Goal: Task Accomplishment & Management: Use online tool/utility

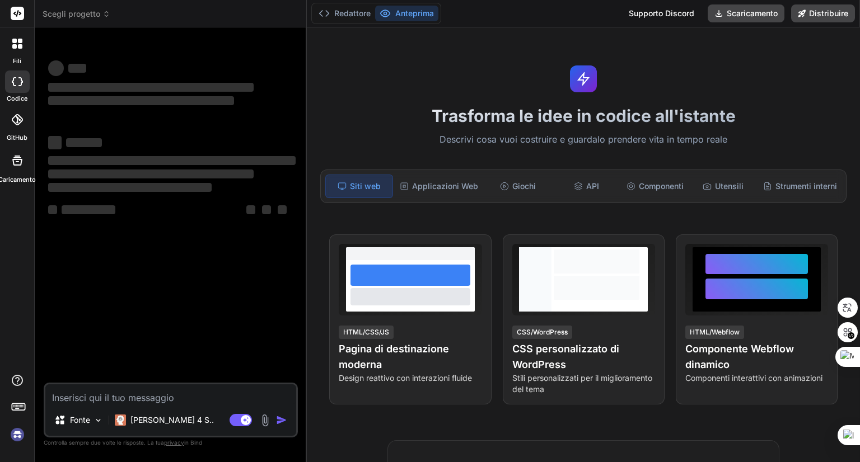
click at [560, 142] on font "Descrivi cosa vuoi costruire e guardalo prendere vita in tempo reale" at bounding box center [583, 139] width 288 height 11
click at [163, 401] on textarea at bounding box center [170, 395] width 251 height 20
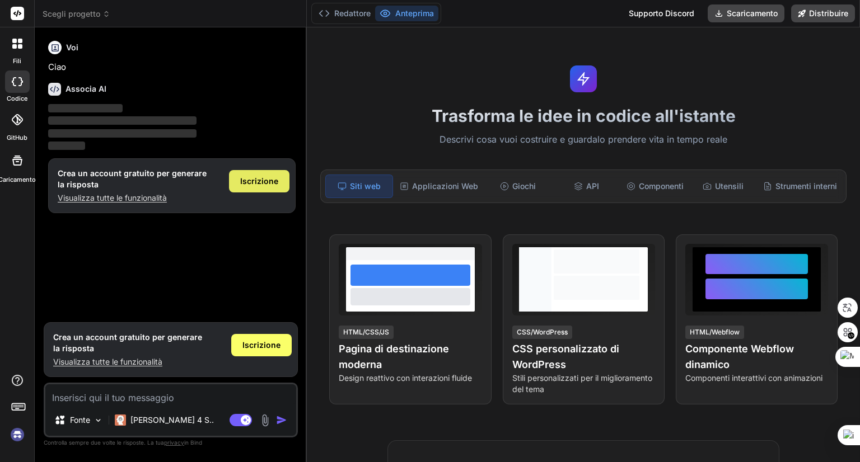
click at [255, 179] on font "Iscrizione" at bounding box center [259, 181] width 38 height 10
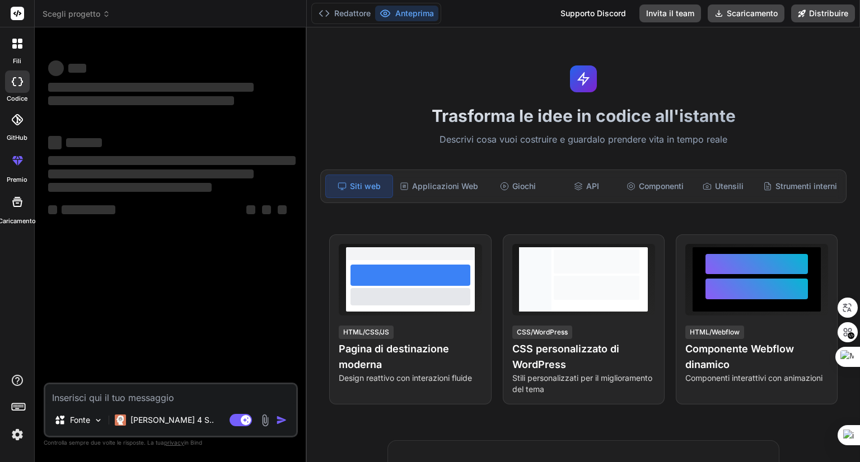
type textarea "x"
click at [422, 189] on font "Applicazioni Web" at bounding box center [445, 186] width 66 height 10
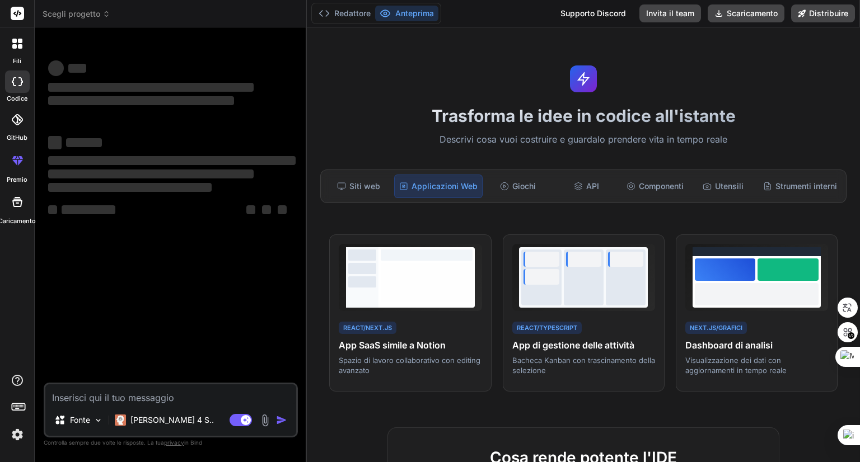
click at [147, 400] on textarea at bounding box center [170, 395] width 251 height 20
paste textarea "Crea una Progressive Web App (PWA) in italiano, chiamata INGREDIA, dedicata all…"
type textarea "Crea una Progressive Web App (PWA) in italiano, chiamata INGREDIA, dedicata all…"
type textarea "x"
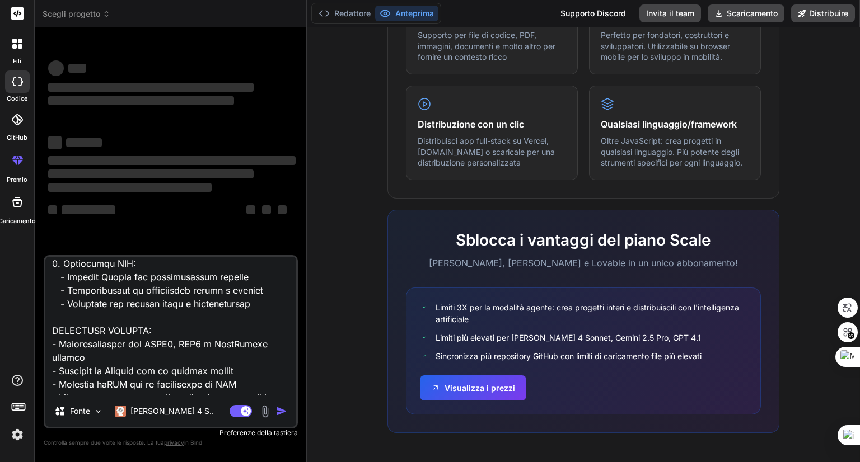
scroll to position [1157, 0]
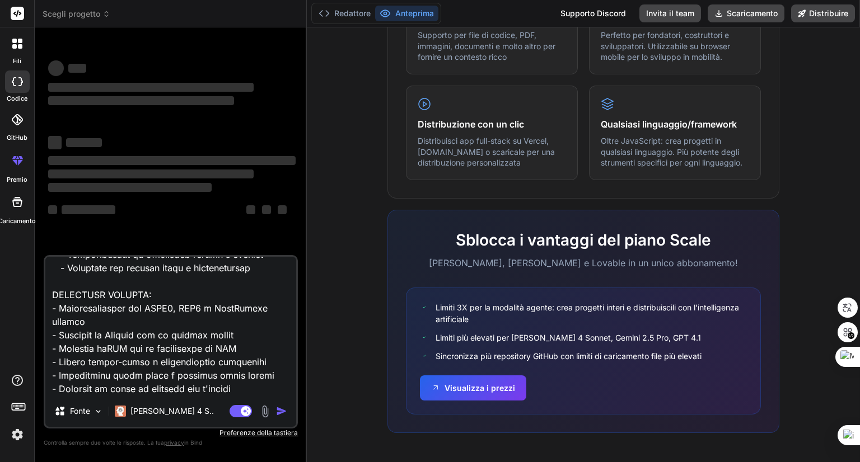
click at [237, 377] on textarea at bounding box center [170, 326] width 251 height 139
type textarea "Crea una Progressive Web App (PWA) in italiano, chiamata INGREDIA, dedicata all…"
type textarea "x"
type textarea "Crea una Progressive Web App (PWA) in italiano, chiamata INGREDIA, dedicata all…"
click at [95, 410] on img at bounding box center [98, 412] width 10 height 10
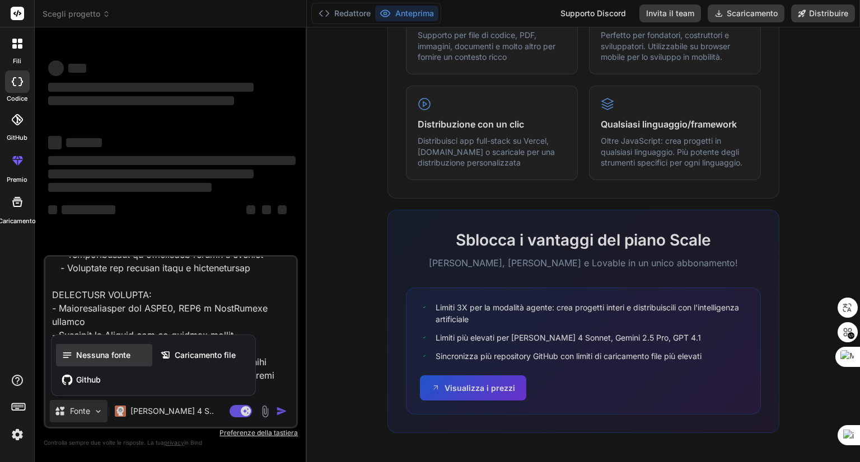
click at [83, 360] on font "Nessuna fonte" at bounding box center [103, 355] width 54 height 10
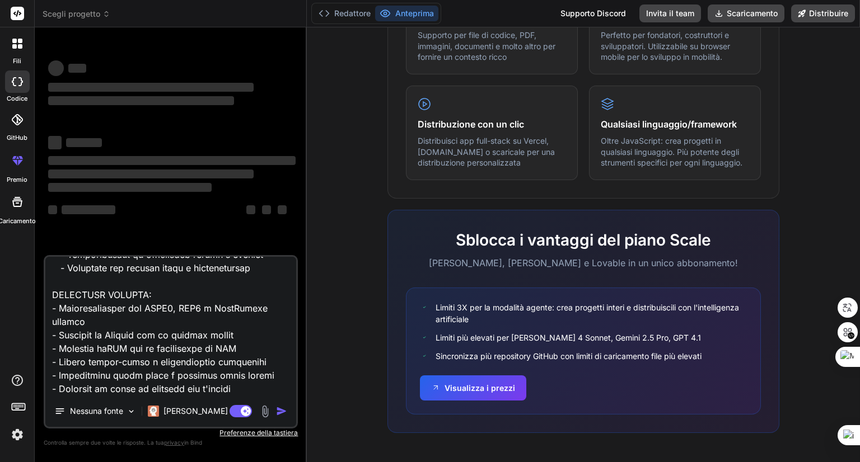
scroll to position [1171, 0]
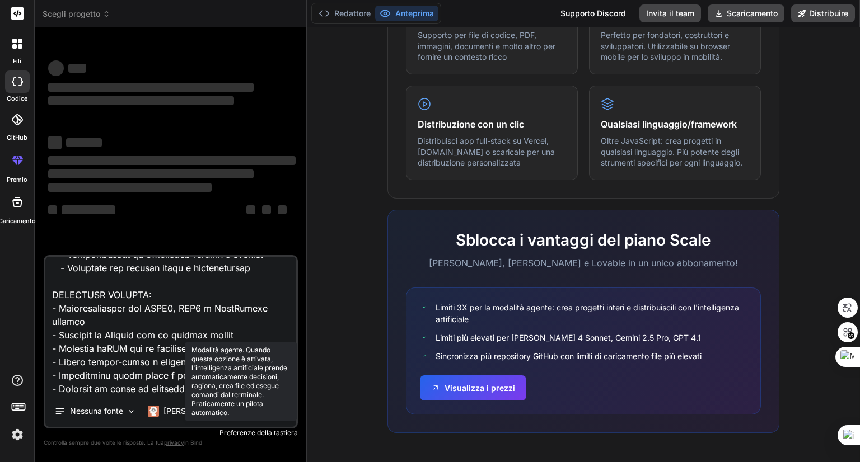
click at [247, 413] on rect at bounding box center [246, 411] width 10 height 10
click at [234, 414] on rect at bounding box center [236, 411] width 10 height 10
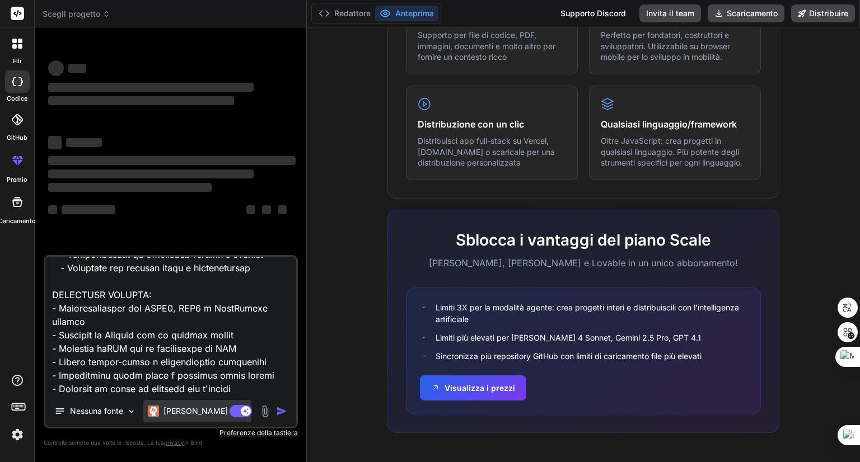
click at [196, 415] on font "Claude 4 S.." at bounding box center [204, 411] width 83 height 10
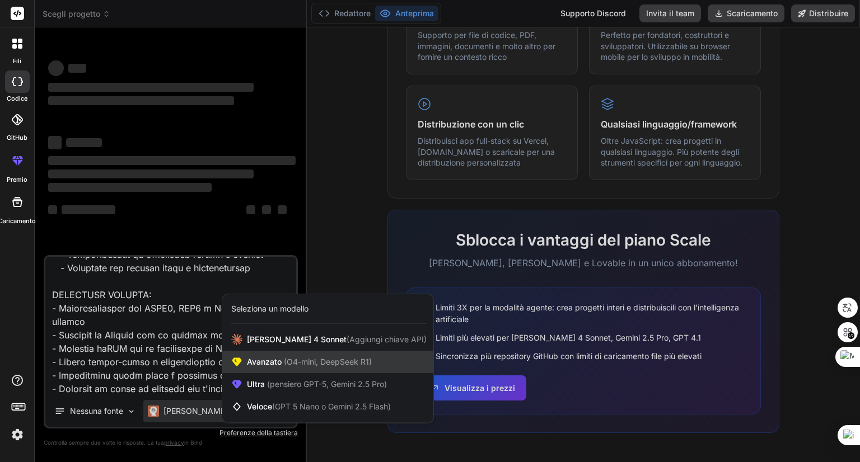
click at [260, 363] on font "Avanzato" at bounding box center [264, 362] width 35 height 10
type textarea "x"
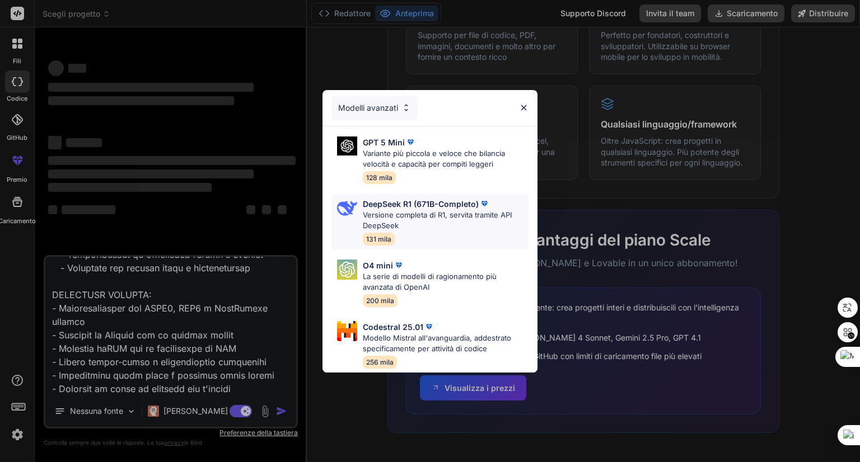
click at [404, 210] on font "Versione completa di R1, servita tramite API DeepSeek" at bounding box center [437, 220] width 149 height 20
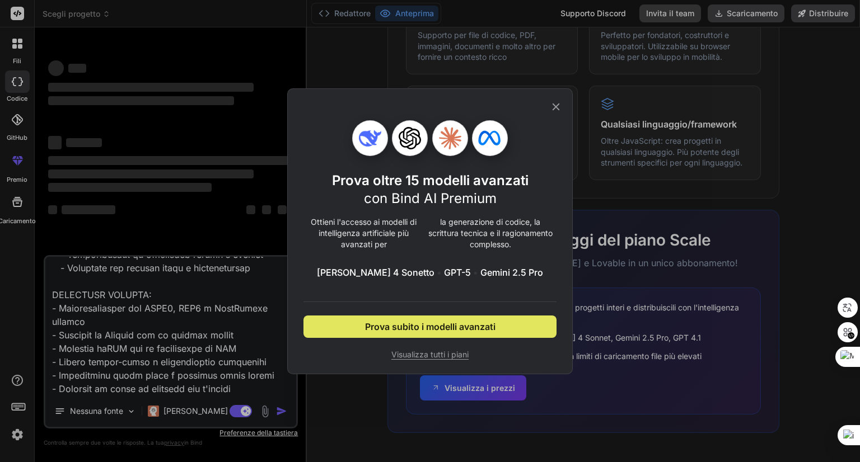
click at [441, 329] on font "Prova subito i modelli avanzati" at bounding box center [430, 326] width 130 height 11
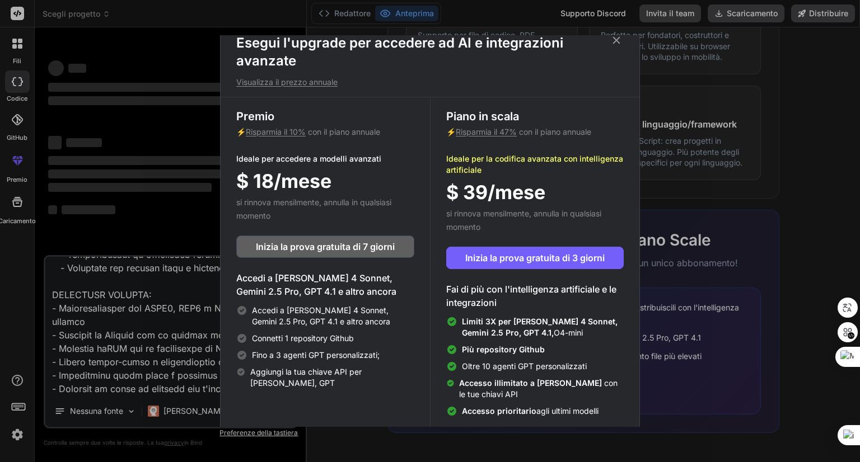
scroll to position [0, 0]
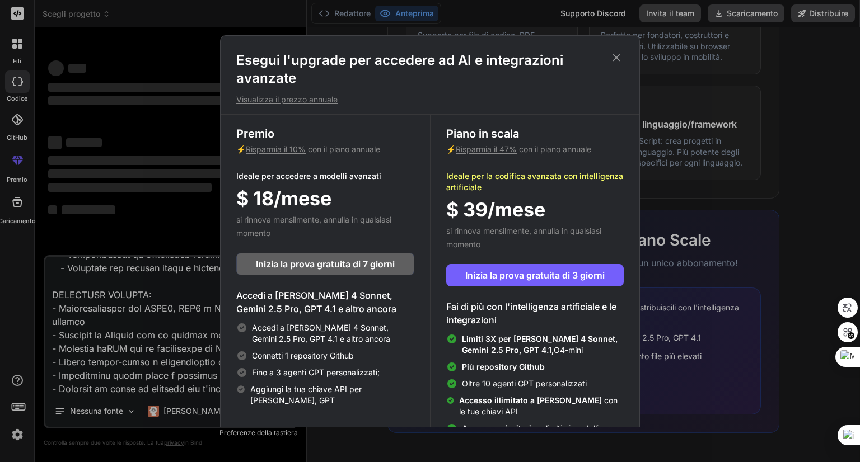
click at [616, 57] on icon at bounding box center [616, 57] width 7 height 7
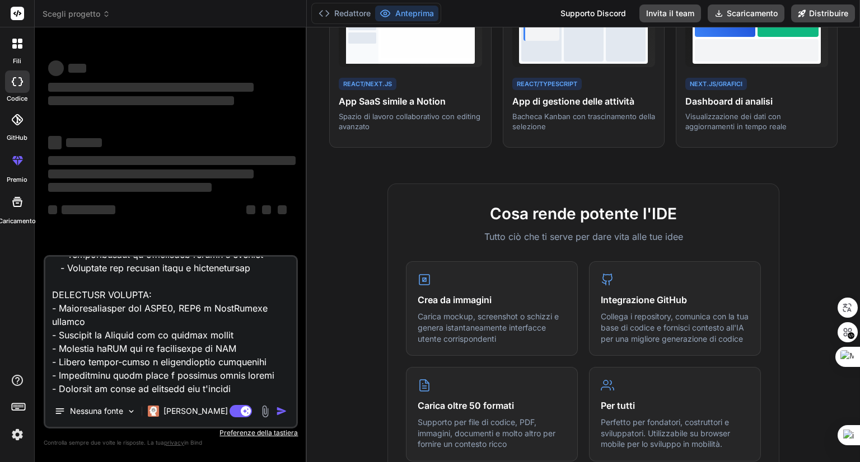
scroll to position [145, 0]
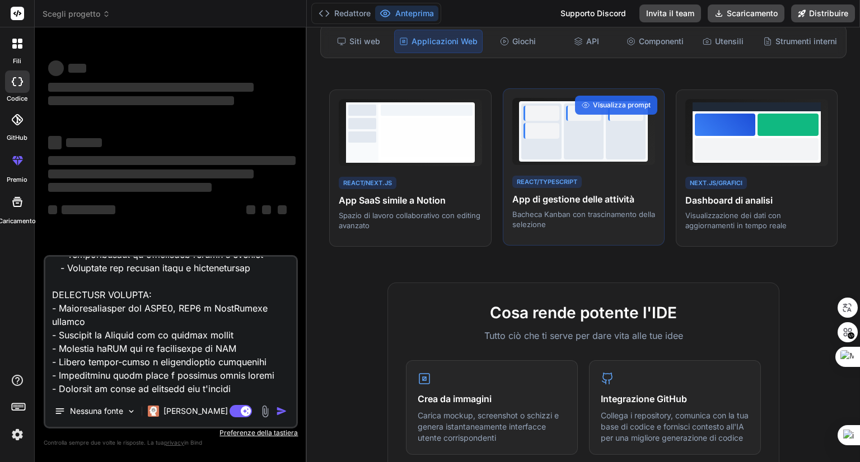
click at [549, 215] on div "React/TypeScript App di gestione delle attività Bacheca Kanban con trascinament…" at bounding box center [583, 202] width 143 height 56
click at [599, 109] on font "Visualizza prompt" at bounding box center [622, 105] width 58 height 8
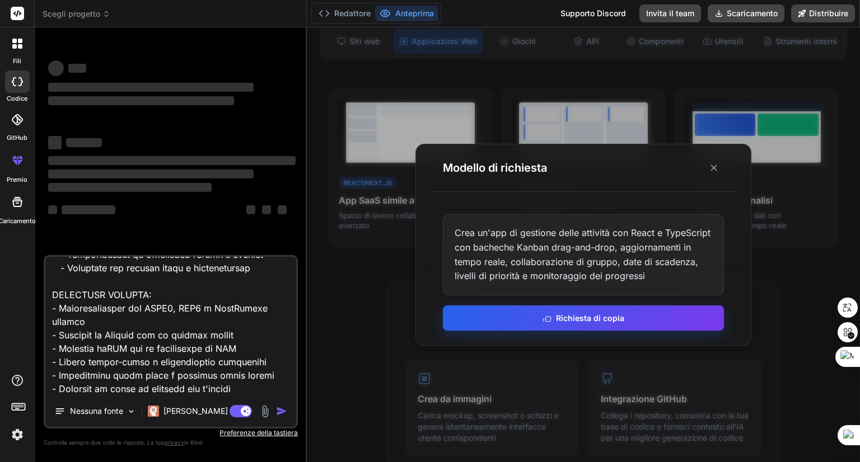
click at [590, 319] on font "Richiesta di copia" at bounding box center [590, 318] width 68 height 10
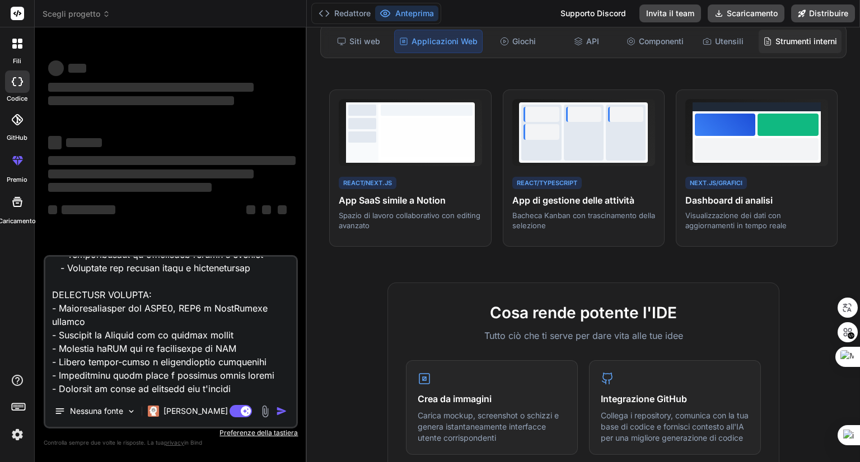
click at [795, 39] on font "Strumenti interni" at bounding box center [806, 41] width 62 height 10
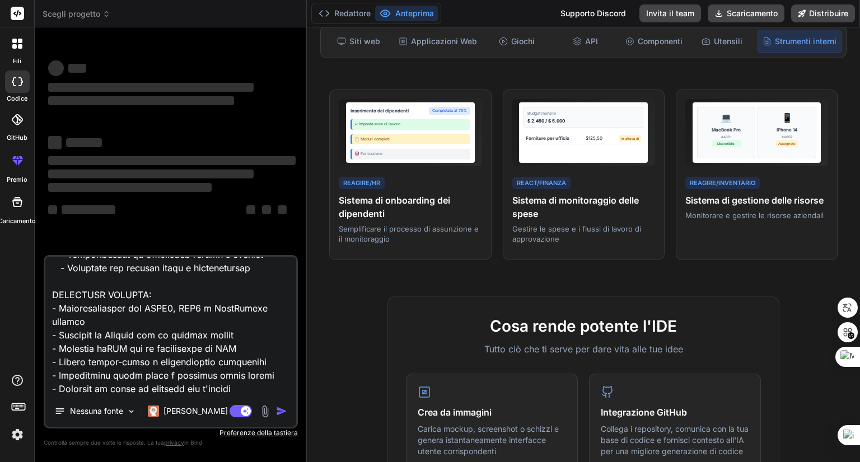
click at [87, 14] on font "Scegli progetto" at bounding box center [72, 14] width 58 height 10
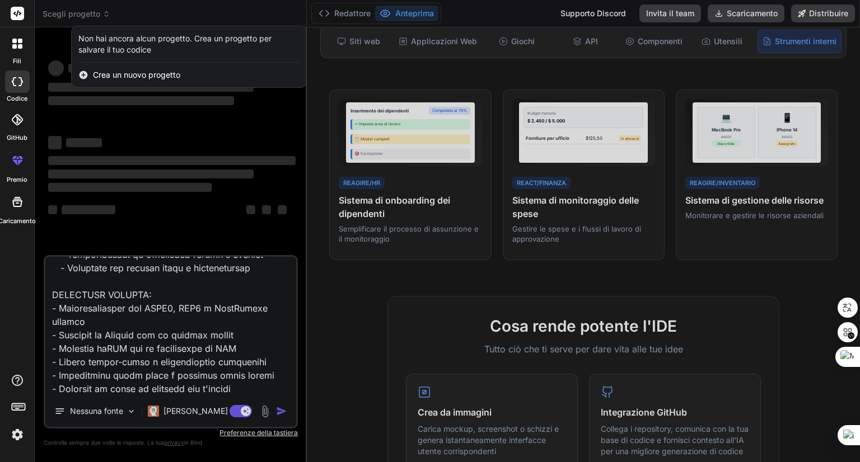
click at [114, 74] on font "Crea un nuovo progetto" at bounding box center [136, 75] width 87 height 10
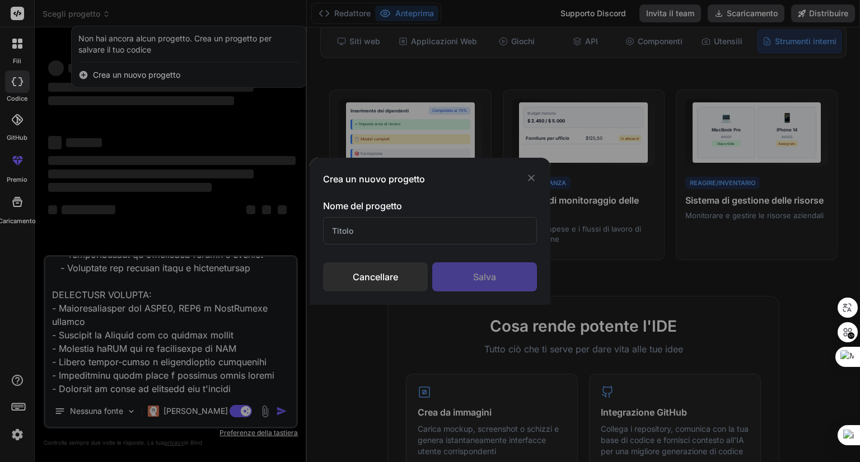
click at [358, 230] on input "text" at bounding box center [430, 230] width 214 height 27
type input "A"
type input "INGREDIA"
click at [468, 276] on div "Salva" at bounding box center [484, 277] width 105 height 29
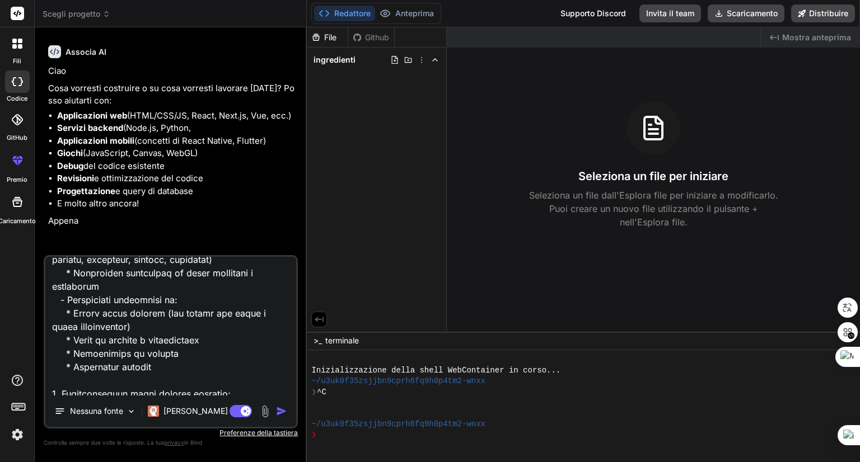
scroll to position [443, 0]
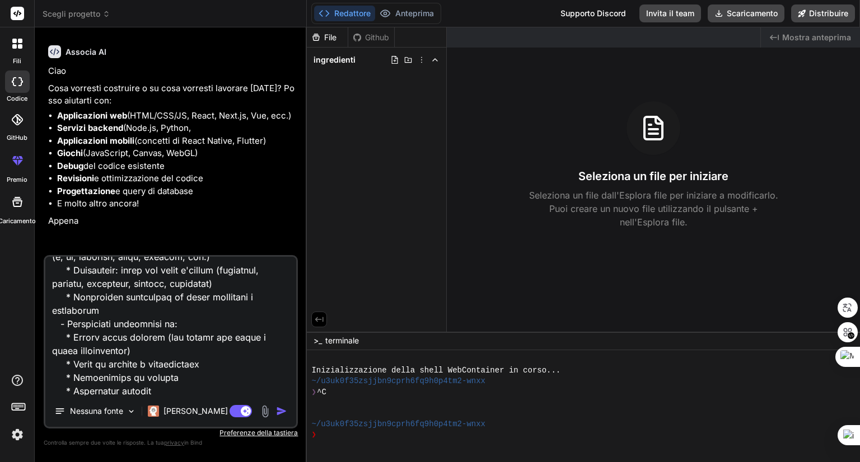
click at [280, 413] on img "button" at bounding box center [281, 411] width 11 height 11
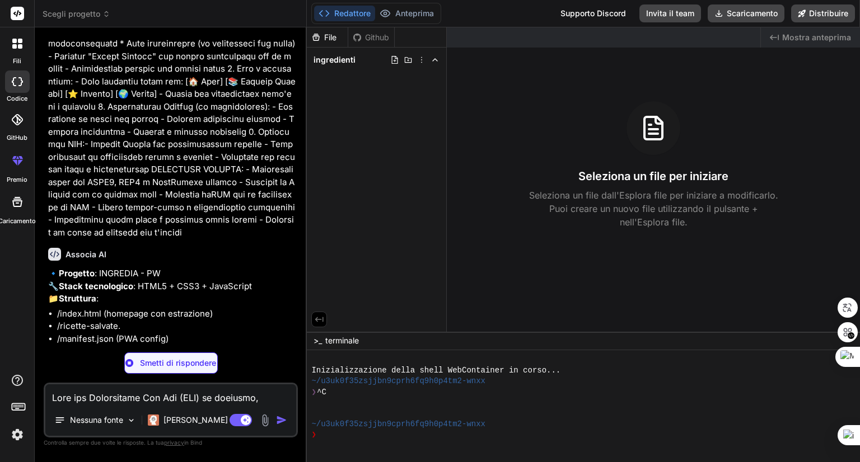
scroll to position [671, 0]
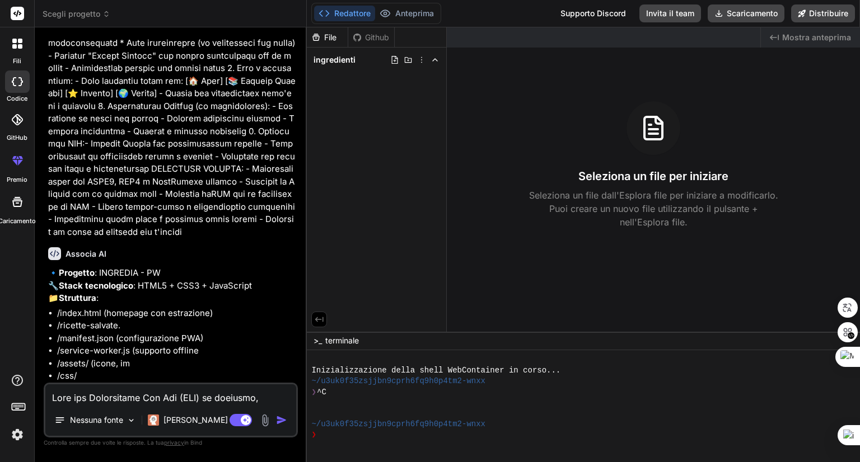
type textarea "x"
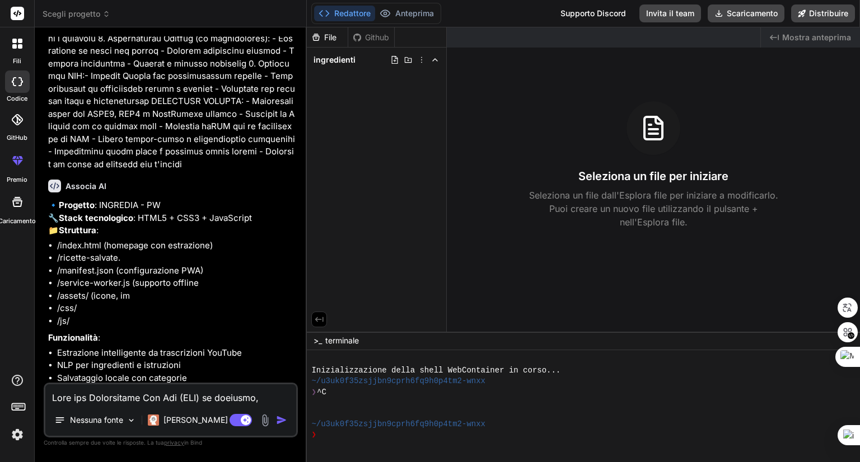
scroll to position [796, 0]
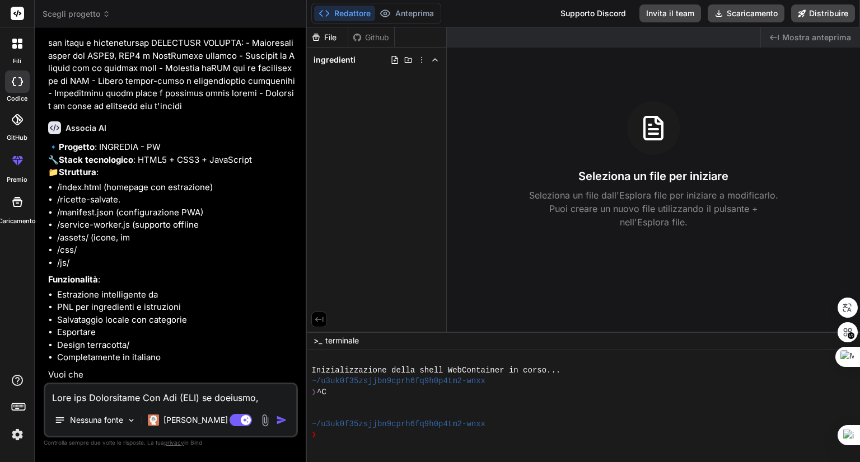
click at [96, 377] on p "Vuoi che" at bounding box center [171, 375] width 247 height 13
click at [101, 377] on p "Vuoi che" at bounding box center [171, 375] width 247 height 13
click at [96, 376] on p "Vuoi che" at bounding box center [171, 375] width 247 height 13
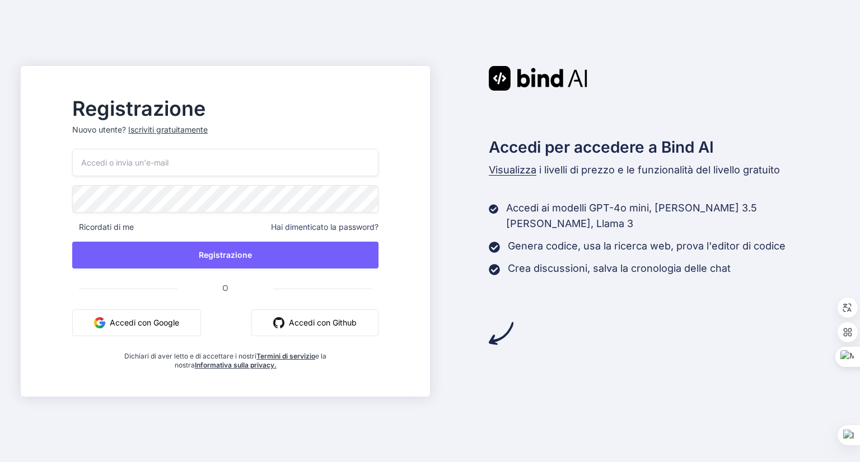
click at [157, 325] on font "Accedi con Google" at bounding box center [144, 323] width 69 height 10
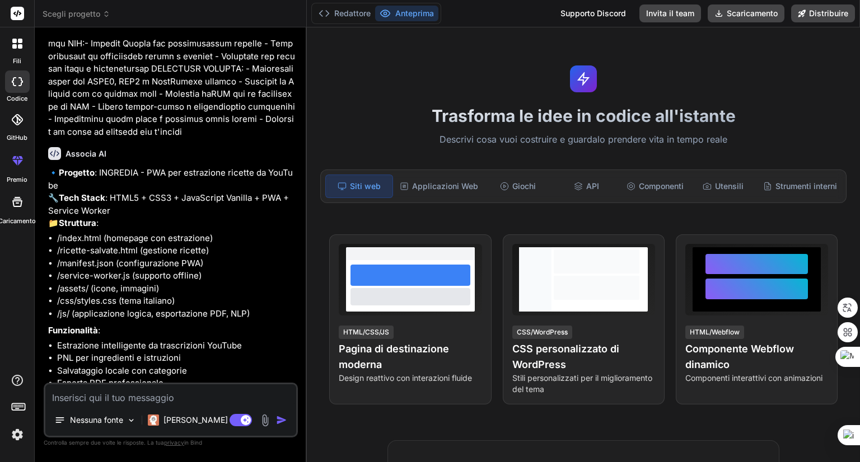
scroll to position [629, 0]
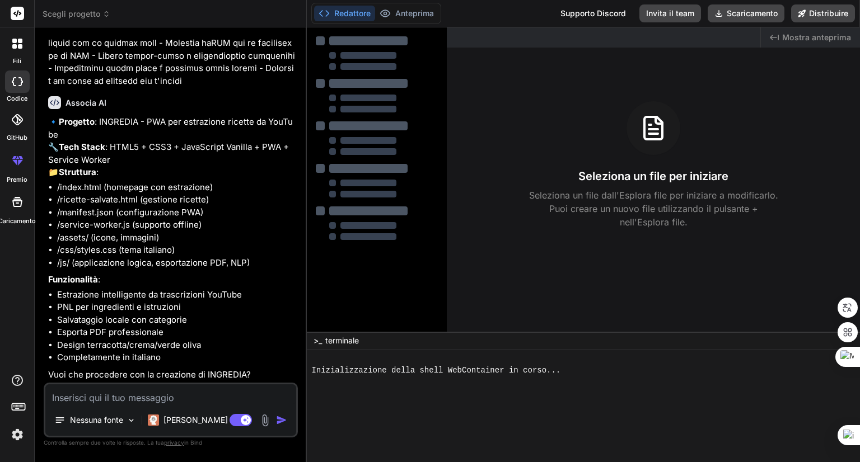
type textarea "x"
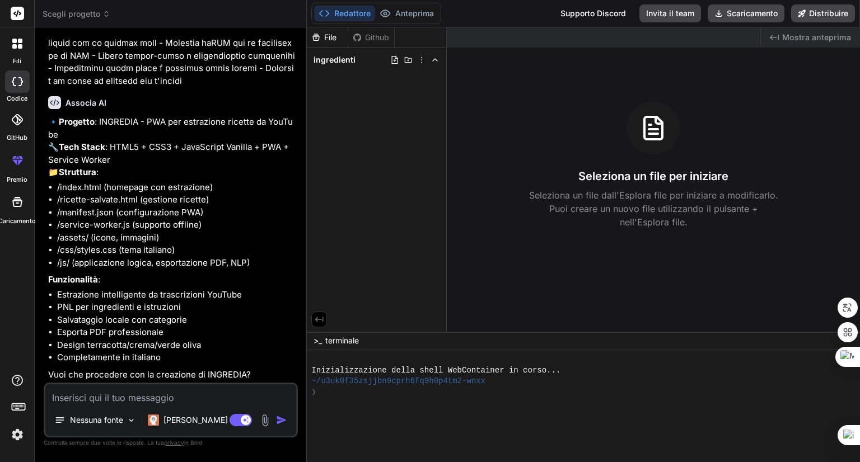
click at [180, 399] on textarea at bounding box center [170, 395] width 251 height 20
type textarea "o"
type textarea "x"
type textarea "ok"
type textarea "x"
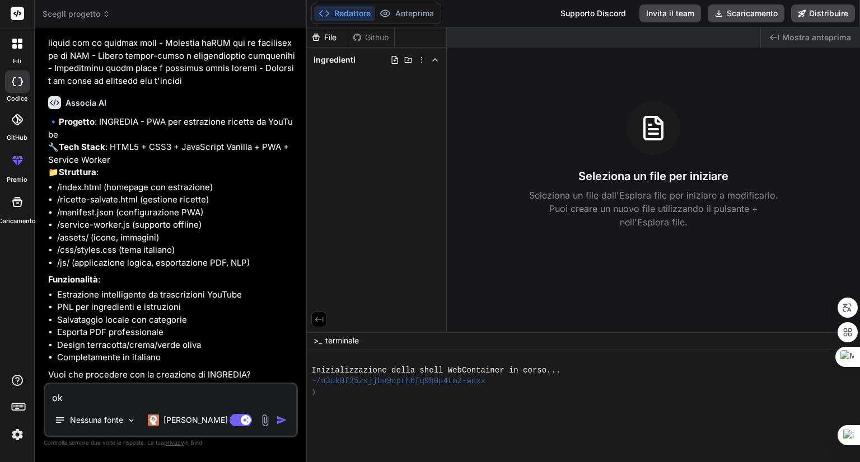
type textarea "ok"
type textarea "x"
type textarea "ok p"
type textarea "x"
type textarea "ok pr"
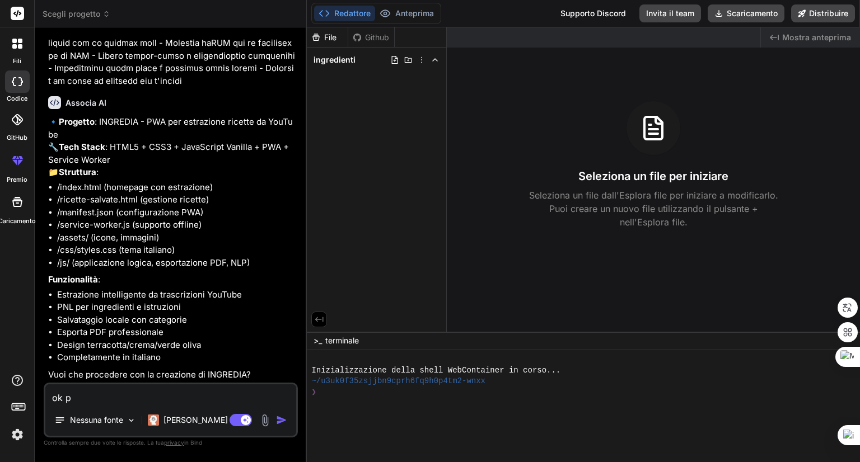
type textarea "x"
type textarea "ok pro"
type textarea "x"
type textarea "ok proc"
type textarea "x"
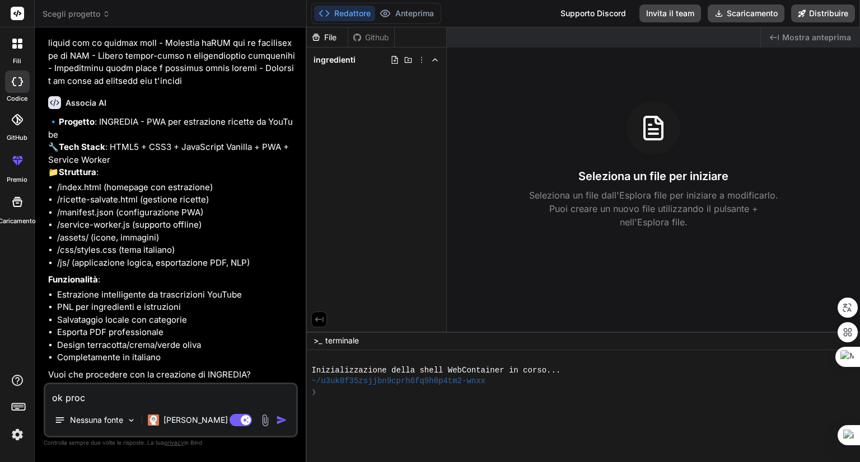
type textarea "ok proce"
type textarea "x"
type textarea "ok proced"
type textarea "x"
type textarea "ok procedi"
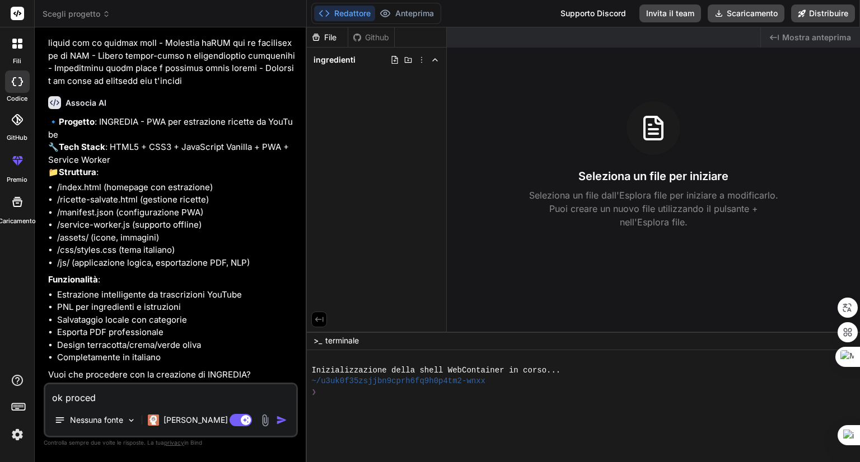
type textarea "x"
type textarea "ok procedia"
type textarea "x"
type textarea "ok procediam"
type textarea "x"
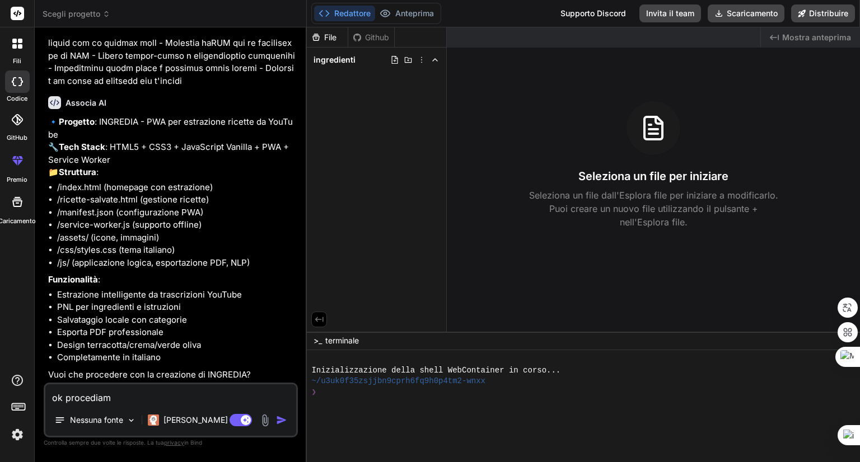
type textarea "ok procediamo"
type textarea "x"
type textarea "ok procediamo"
click at [280, 420] on img "button" at bounding box center [281, 420] width 11 height 11
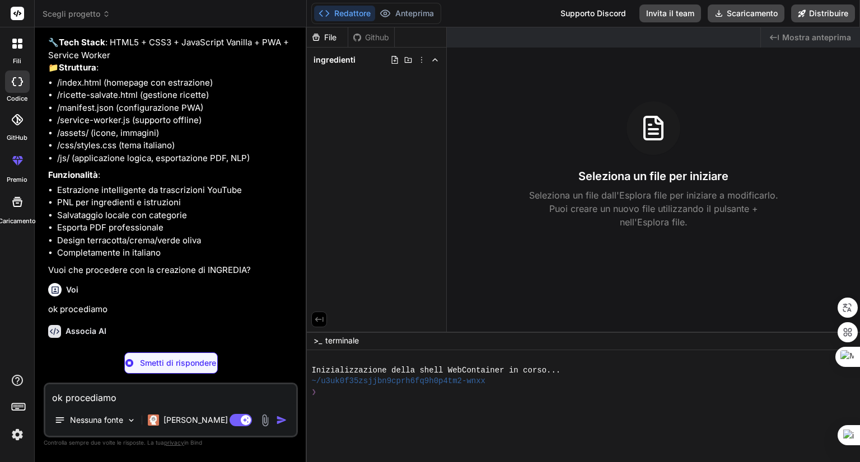
scroll to position [744, 0]
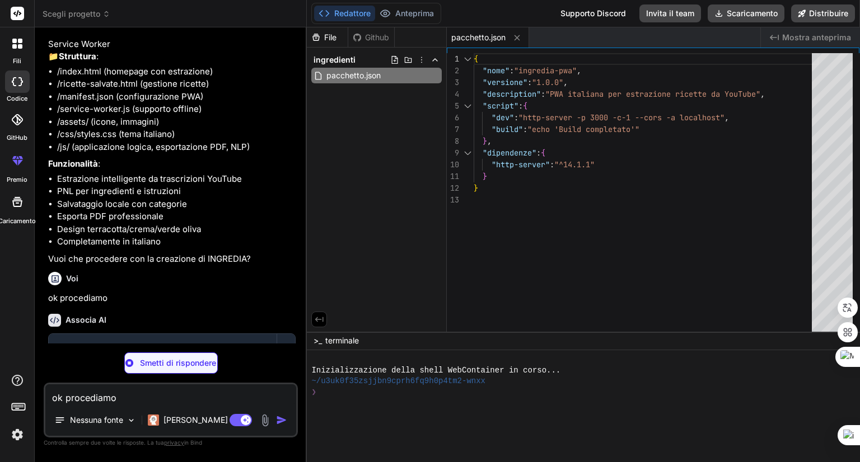
type textarea "x"
type textarea "], "categories": ["food", "productivity", "lifestyle"], "lang": "it" }"
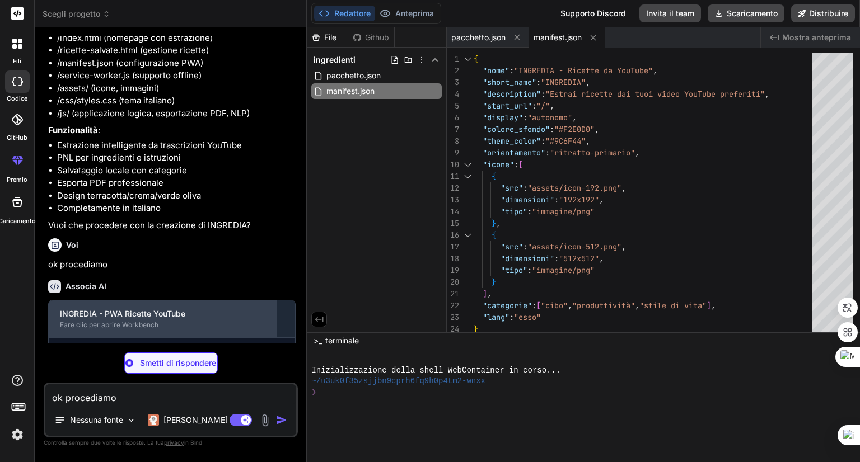
scroll to position [840, 0]
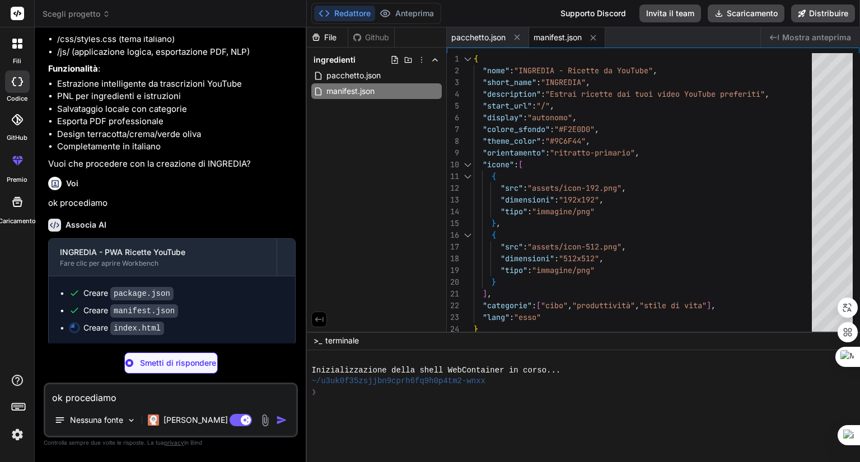
type textarea "x"
type textarea "</div> <script src="https://cdnjs.cloudflare.com/ajax/libs/jspdf/2.5.1/jspdf.um…"
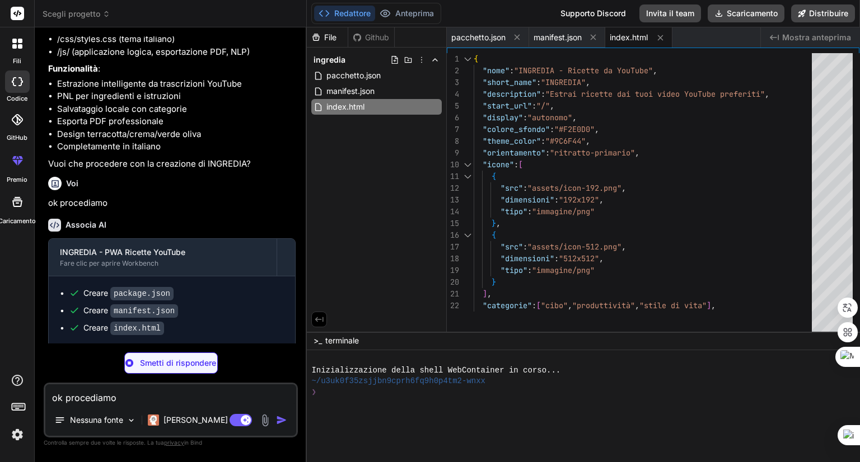
type textarea "x"
type textarea "<script src="https://cdnjs.cloudflare.com/ajax/libs/jspdf/2.5.1/jspdf.umd.min.j…"
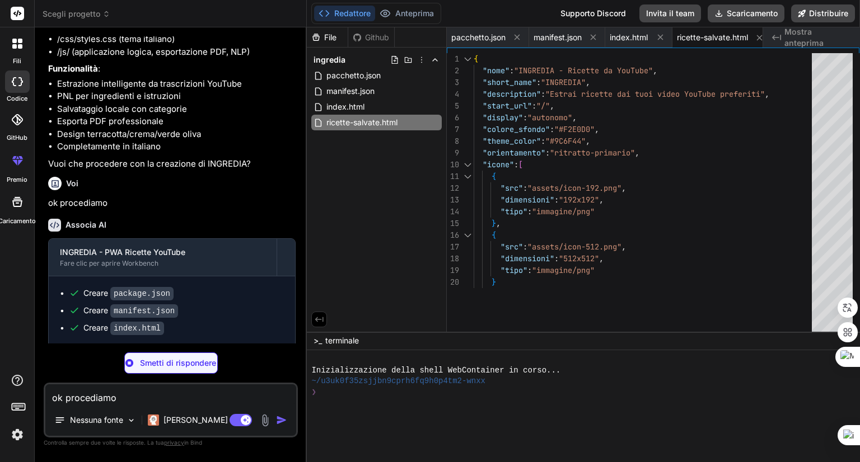
type textarea "x"
type textarea "body { background: white !important; } .recipe-card { box-shadow: none !importa…"
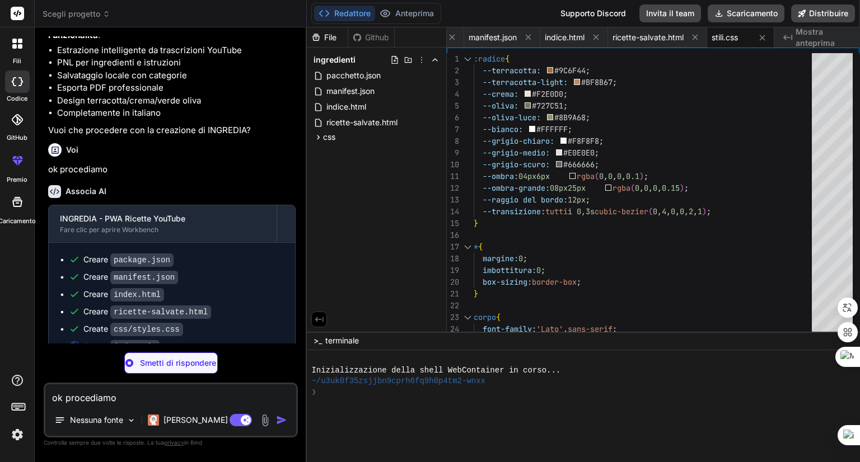
scroll to position [892, 0]
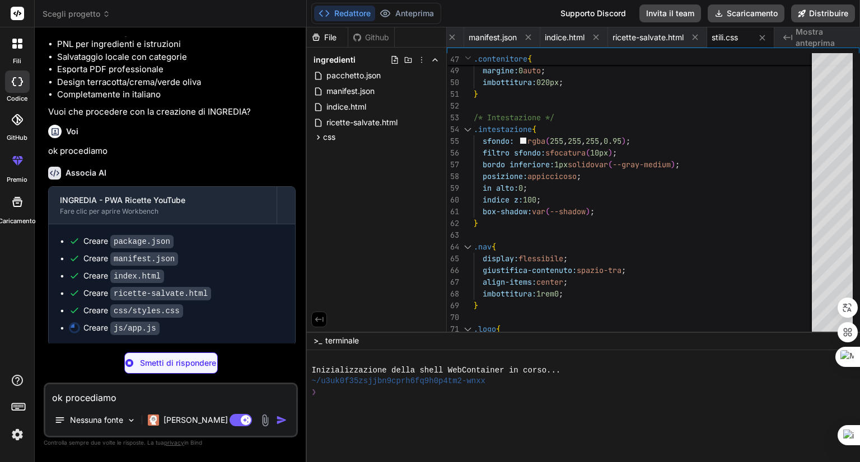
type textarea "x"
type textarea "document.addEventListener('DOMContentLoaded', () => { new IngredIAApp(); });"
type textarea "x"
type textarea "return defaultImages[Math.floor(Math.random() * defaultImages.length)]; } }"
type textarea "x"
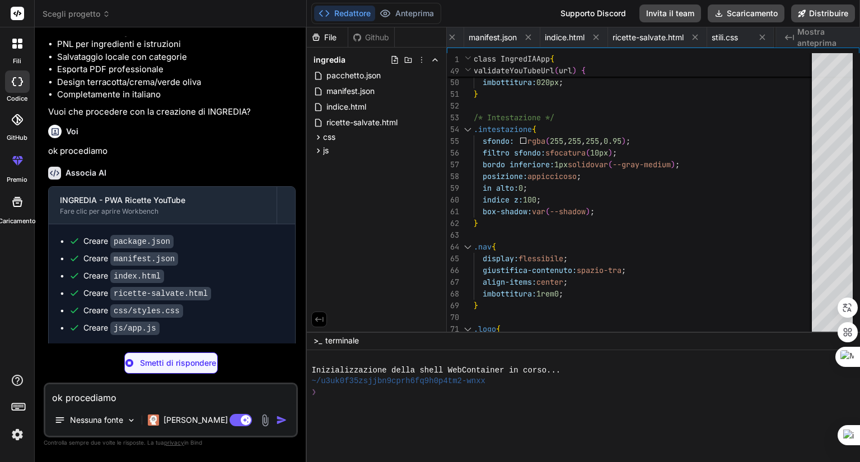
type textarea "'dolci': 'Dolci', 'antipasti': 'Antipasti', 'lievitati': 'Lievitati' }; return …"
type textarea "x"
type textarea "toast.classList.remove('visible'); }, 3000); } } // Initialize when DOM is load…"
type textarea "x"
type textarea "} });"
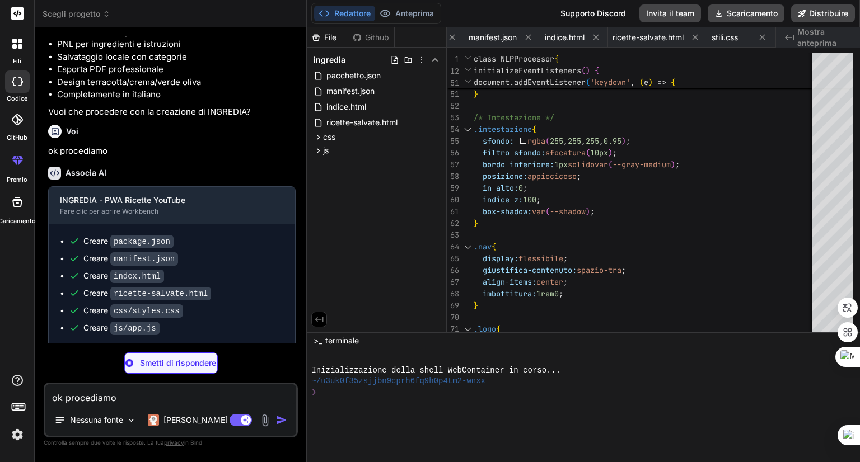
type textarea "x"
type textarea "+NjY2/jY2Nv42Njb+NjY2/jY2Nv42Njb+NjY2/jY2Nv42Njb+AAAAAAAAAAAAAAAAAAAAAAAAAAAAAA…"
type textarea "x"
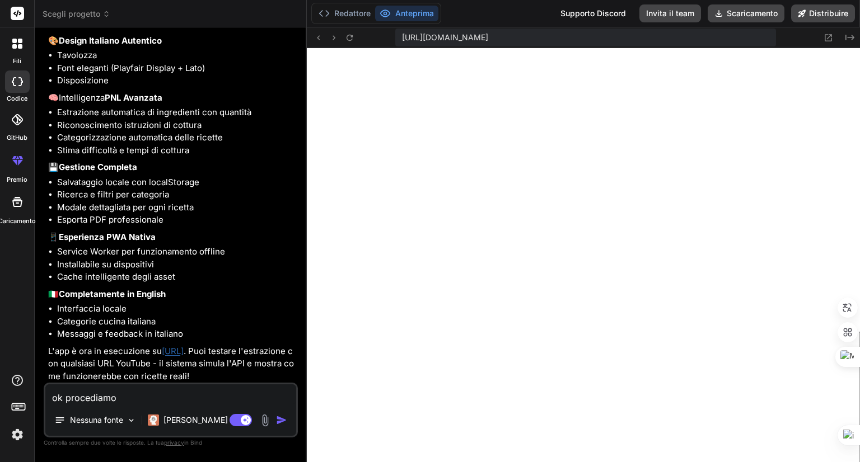
scroll to position [1394, 0]
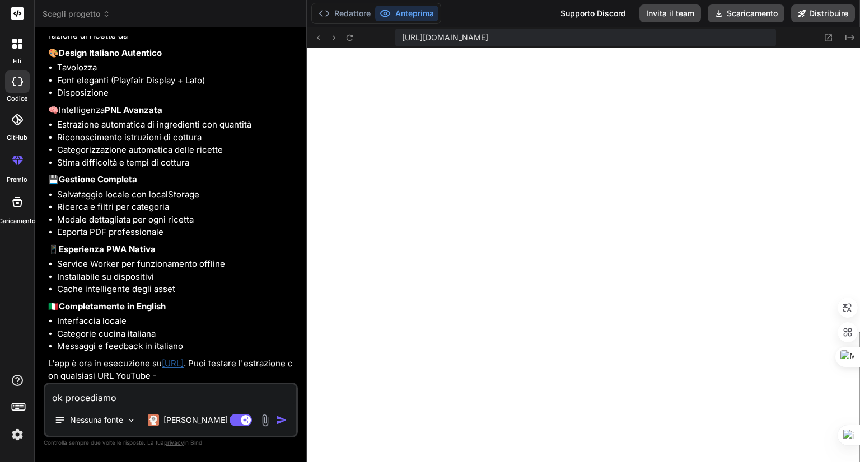
click at [184, 363] on font "http://localhost:3000" at bounding box center [173, 363] width 22 height 11
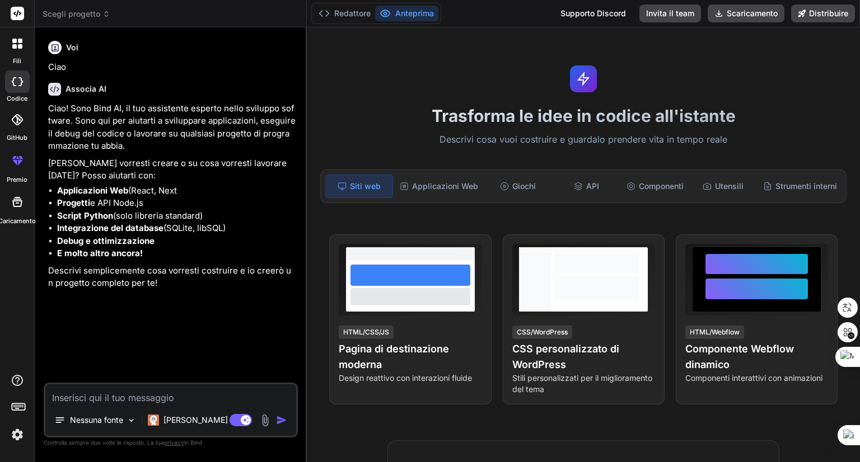
click at [16, 43] on icon at bounding box center [17, 44] width 10 height 10
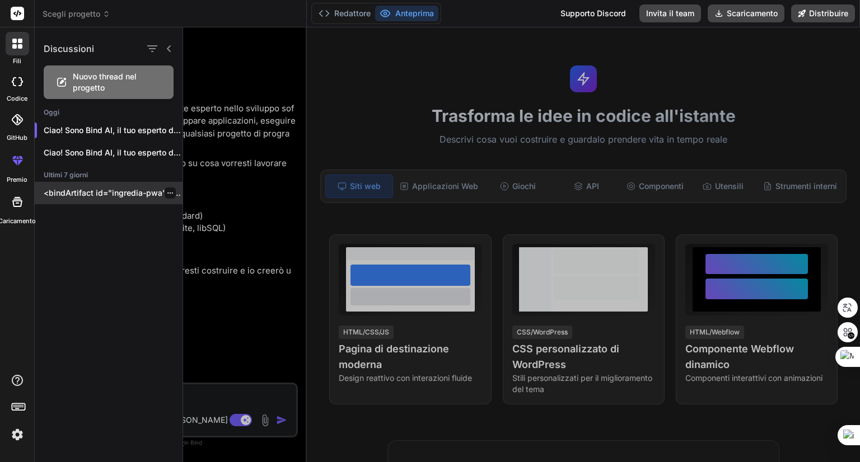
click at [75, 193] on font "<bindArtifact id="ingredia-pwa" title="INGREDIA - PWA Ricette YouTube">..." at bounding box center [188, 193] width 289 height 10
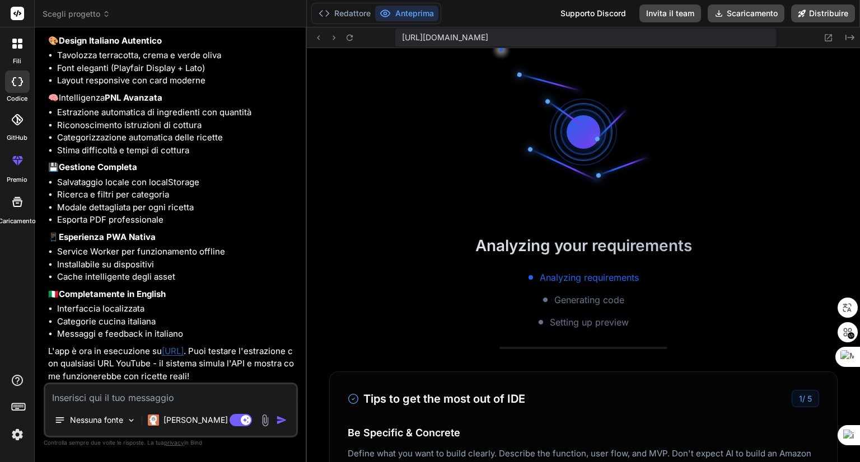
scroll to position [322, 0]
type textarea "x"
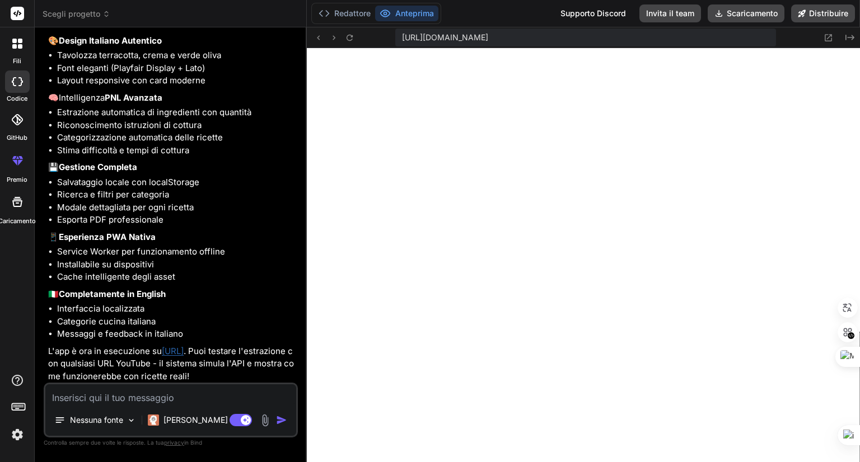
scroll to position [494, 0]
click at [349, 39] on icon at bounding box center [350, 38] width 10 height 10
click at [348, 37] on icon at bounding box center [350, 38] width 10 height 10
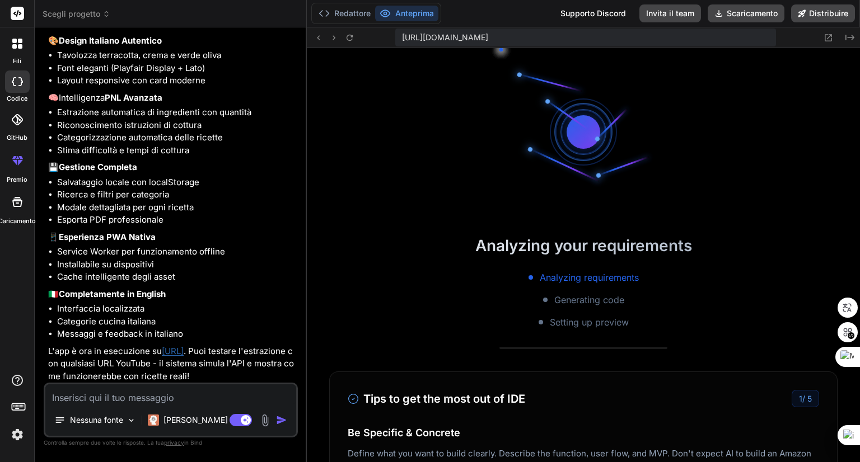
scroll to position [763, 0]
